Goal: Task Accomplishment & Management: Manage account settings

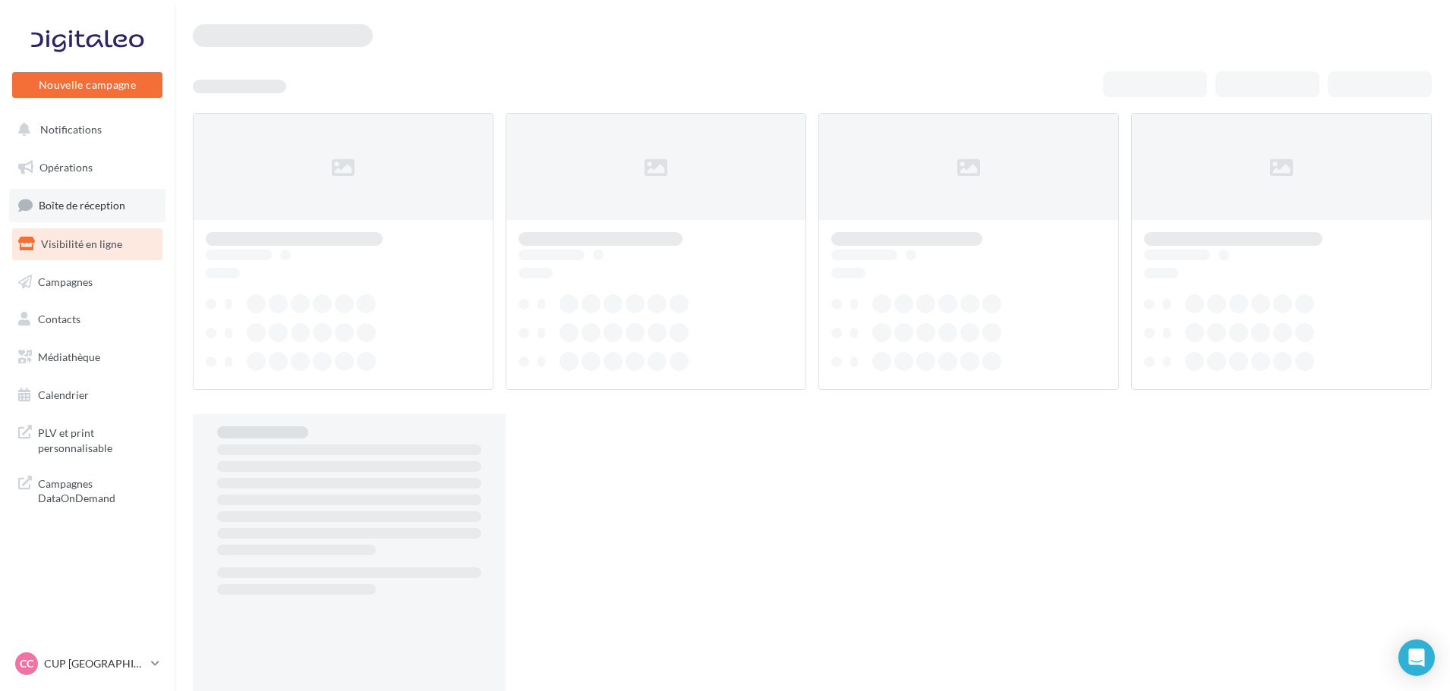
click at [107, 194] on link "Boîte de réception" at bounding box center [87, 205] width 156 height 33
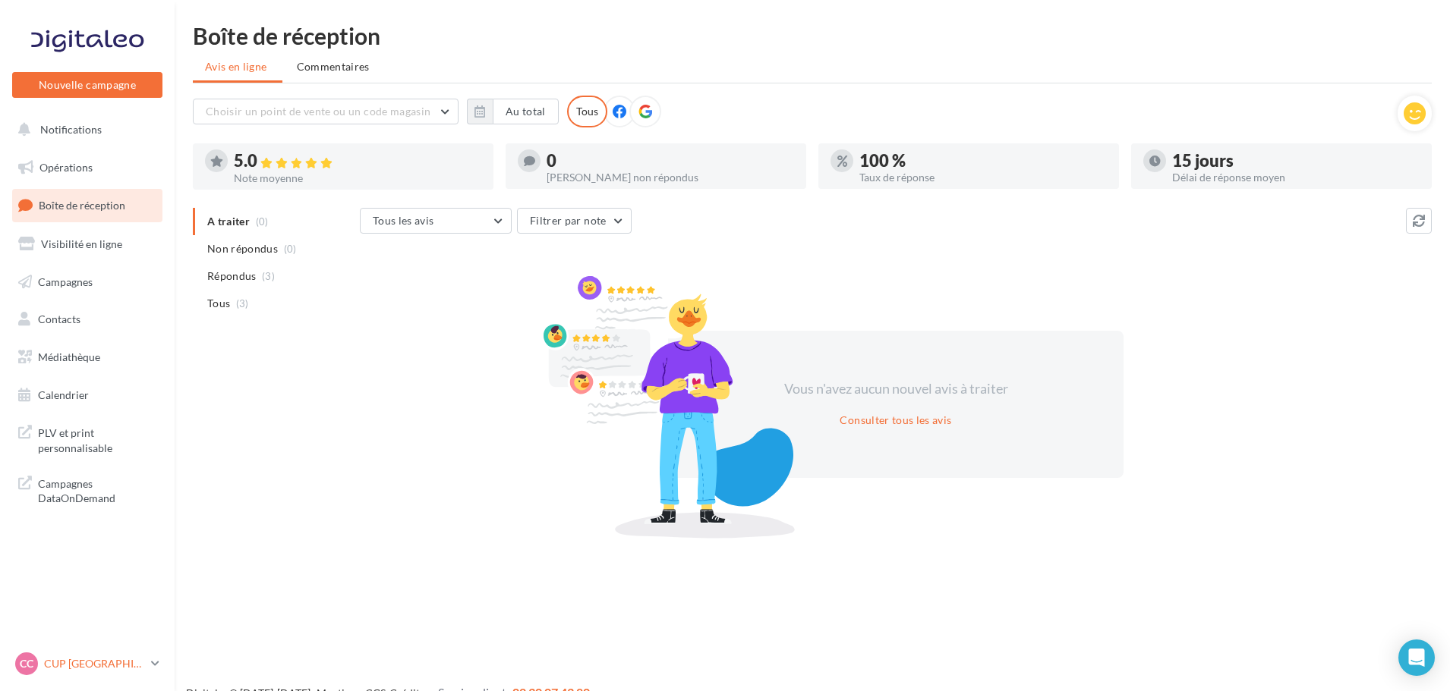
click at [79, 676] on link "CC CUP CHERBOURG cupra-[GEOGRAPHIC_DATA]" at bounding box center [87, 664] width 150 height 29
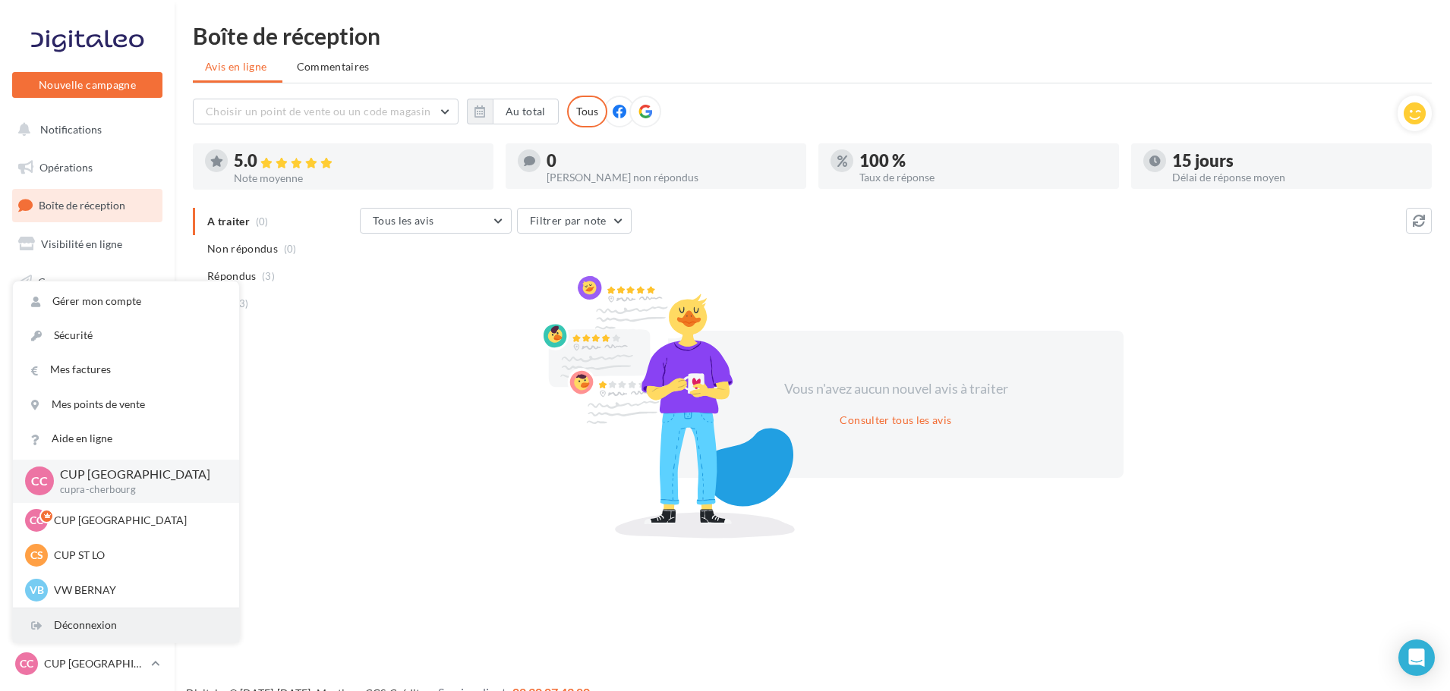
click at [79, 633] on div "Déconnexion" at bounding box center [126, 626] width 226 height 34
